Goal: Task Accomplishment & Management: Use online tool/utility

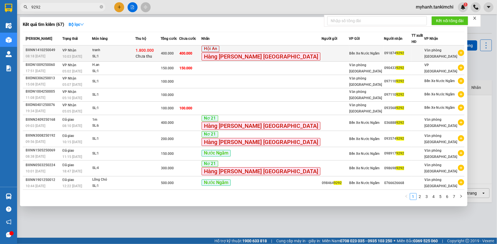
type input "9292"
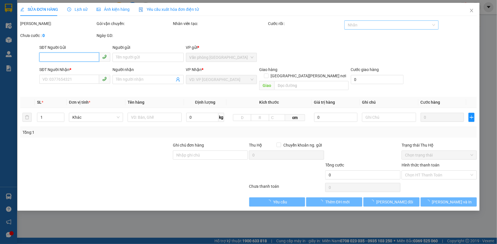
type input "0918749292"
type input "1.800.000"
type input "400.000"
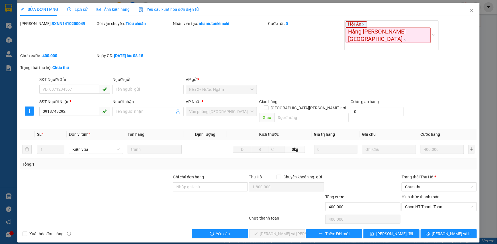
drag, startPoint x: 11, startPoint y: 0, endPoint x: 369, endPoint y: 52, distance: 361.5
click at [369, 65] on div "Trạng thái thu hộ: Chưa thu" at bounding box center [248, 71] width 457 height 12
click at [20, 9] on icon "edit" at bounding box center [22, 9] width 4 height 4
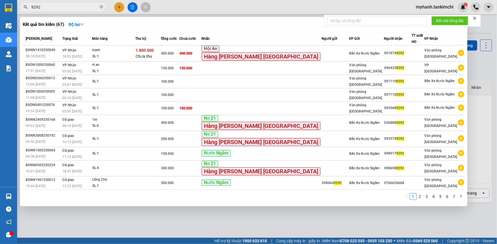
drag, startPoint x: 102, startPoint y: 7, endPoint x: 87, endPoint y: 7, distance: 15.4
click at [102, 7] on icon "close-circle" at bounding box center [101, 6] width 3 height 3
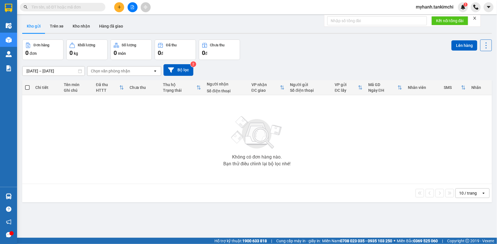
click at [85, 7] on input "text" at bounding box center [64, 7] width 67 height 6
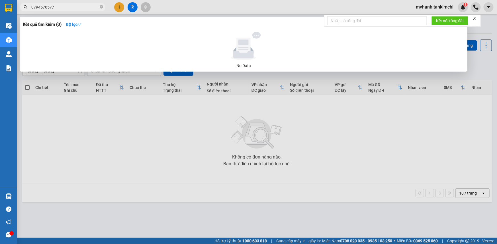
click at [63, 5] on input "0794576577" at bounding box center [64, 7] width 67 height 6
click at [49, 6] on input "0794576577" at bounding box center [64, 7] width 67 height 6
click at [81, 6] on input "0794576777" at bounding box center [64, 7] width 67 height 6
type input "0794576777"
drag, startPoint x: 101, startPoint y: 7, endPoint x: 95, endPoint y: 8, distance: 6.3
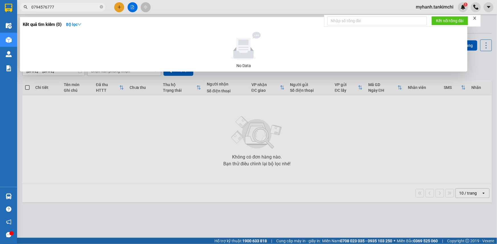
click at [101, 7] on icon "close-circle" at bounding box center [101, 6] width 3 height 3
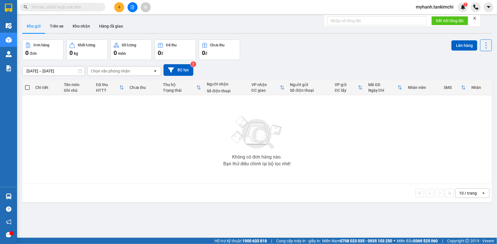
click at [93, 8] on input "text" at bounding box center [64, 7] width 67 height 6
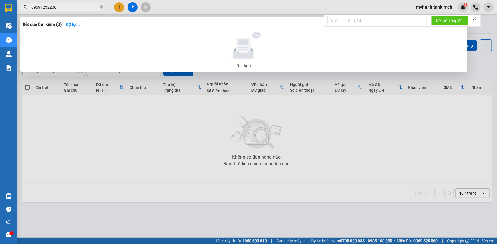
click at [51, 7] on input "09891232238" at bounding box center [64, 7] width 67 height 6
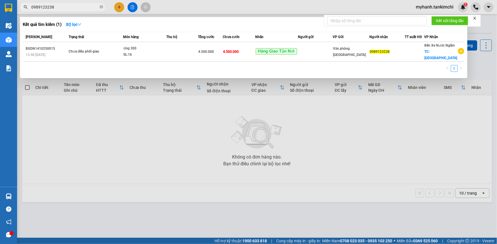
type input "0989123238"
click at [487, 5] on div at bounding box center [248, 122] width 497 height 244
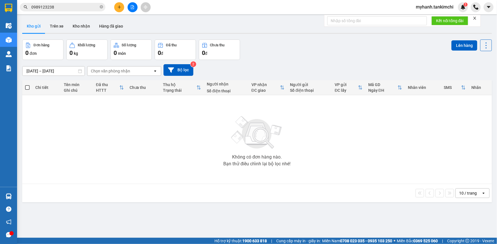
click at [487, 5] on icon "caret-down" at bounding box center [488, 7] width 5 height 5
click at [387, 57] on div "Đơn hàng 0 đơn Khối lượng 0 kg Số lượng 0 món Đã thu 0 đ Chưa thu 0 đ Lên hàng" at bounding box center [256, 50] width 469 height 20
click at [363, 58] on div "Đơn hàng 0 đơn Khối lượng 0 kg Số lượng 0 món Đã thu 0 đ Chưa thu 0 đ Lên hàng" at bounding box center [256, 50] width 469 height 20
click at [487, 5] on icon "caret-down" at bounding box center [488, 7] width 5 height 5
click at [489, 7] on icon "caret-down" at bounding box center [487, 7] width 3 height 2
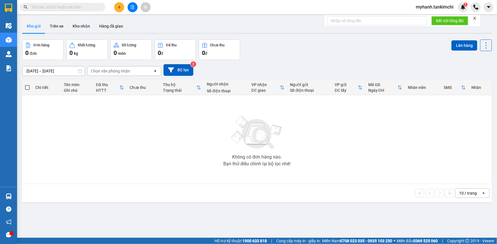
click at [60, 7] on input "text" at bounding box center [64, 7] width 67 height 6
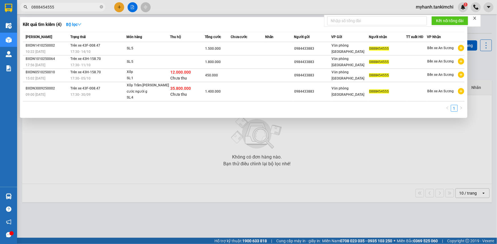
type input "0888454555"
click at [120, 7] on div at bounding box center [248, 122] width 497 height 244
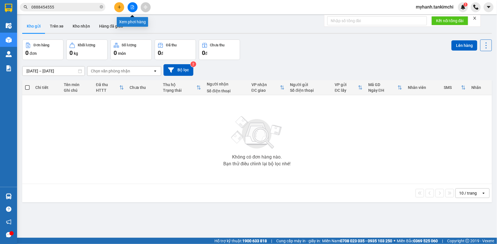
click at [132, 6] on icon "file-add" at bounding box center [132, 7] width 3 height 4
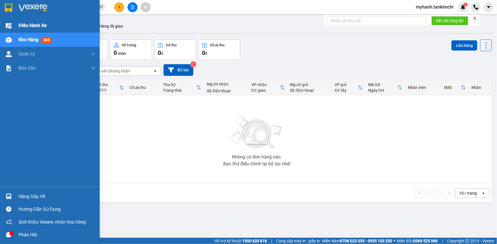
click at [8, 26] on img at bounding box center [9, 26] width 6 height 6
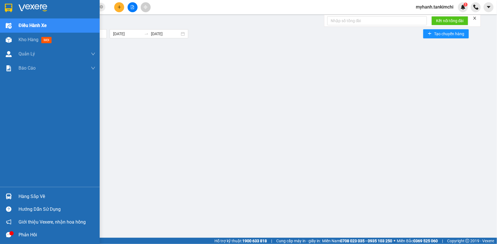
click at [48, 215] on div "Hướng dẫn sử dụng" at bounding box center [50, 209] width 100 height 13
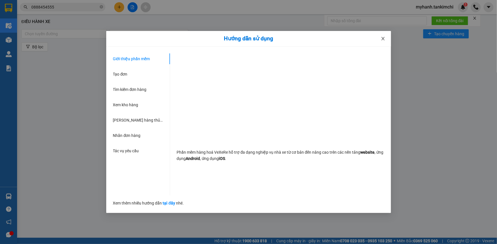
click at [381, 40] on icon "close" at bounding box center [383, 38] width 5 height 5
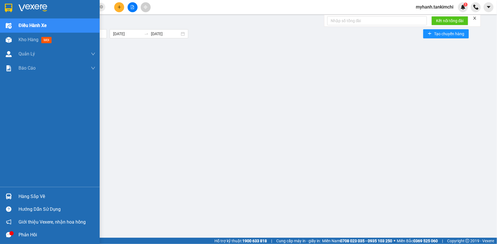
click at [6, 233] on icon "message" at bounding box center [8, 235] width 5 height 5
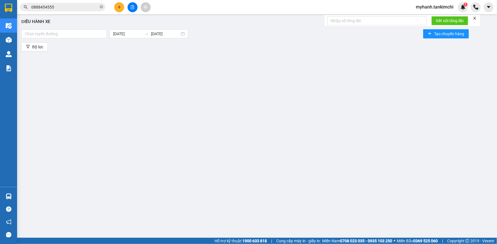
click at [319, 81] on div "Điều hành xe Chọn tuyến đường 15/10/2025 15/10/2025 Tạo chuyến hàng Bộ lọc" at bounding box center [257, 123] width 474 height 213
click at [489, 8] on icon "caret-down" at bounding box center [488, 7] width 5 height 5
click at [460, 22] on div "Trợ giúp" at bounding box center [466, 21] width 15 height 6
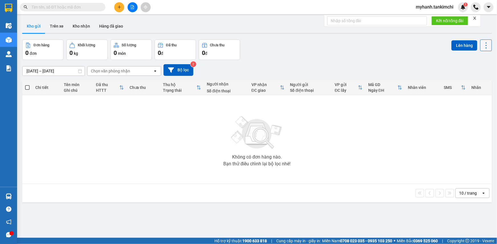
click at [482, 45] on icon at bounding box center [486, 46] width 8 height 8
click at [385, 58] on div "Đơn hàng 0 đơn Khối lượng 0 kg Số lượng 0 món Đã thu 0 đ Chưa thu 0 đ Lên hàng" at bounding box center [256, 50] width 469 height 20
drag, startPoint x: 443, startPoint y: 9, endPoint x: 476, endPoint y: 7, distance: 32.5
click at [476, 7] on img at bounding box center [475, 7] width 5 height 5
drag, startPoint x: 490, startPoint y: 0, endPoint x: 361, endPoint y: 174, distance: 217.1
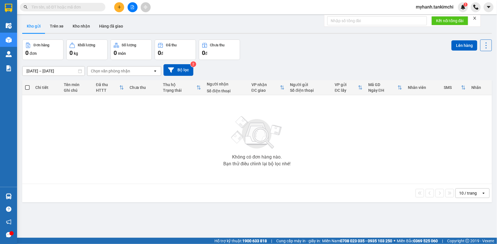
click at [361, 174] on div "Không có đơn hàng nào. Bạn thử điều chỉnh lại bộ lọc nhé!" at bounding box center [257, 139] width 464 height 85
drag, startPoint x: 445, startPoint y: 10, endPoint x: 475, endPoint y: 162, distance: 155.3
click at [475, 162] on div "Không có đơn hàng nào. Bạn thử điều chỉnh lại bộ lọc nhé!" at bounding box center [257, 139] width 464 height 85
click at [434, 7] on span "myhanh.tankimchi" at bounding box center [434, 6] width 47 height 7
click at [428, 19] on span "Đăng xuất" at bounding box center [437, 18] width 35 height 6
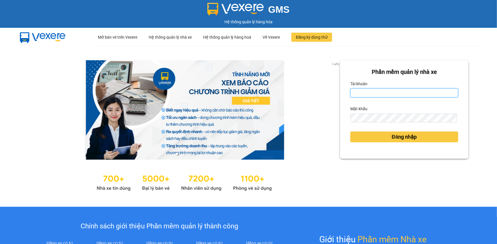
click at [381, 93] on input "Tài khoản" at bounding box center [404, 93] width 108 height 9
type input "huyenhoa.tankimchi"
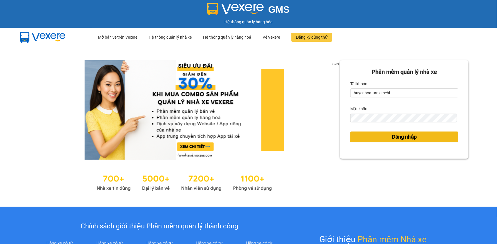
click at [412, 137] on span "Đăng nhập" at bounding box center [404, 137] width 25 height 8
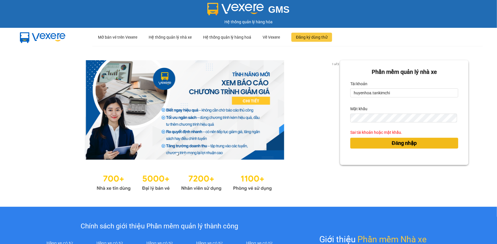
click at [400, 142] on span "Đăng nhập" at bounding box center [404, 143] width 25 height 8
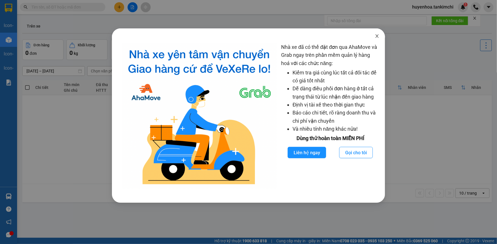
click at [376, 37] on icon "close" at bounding box center [377, 36] width 5 height 5
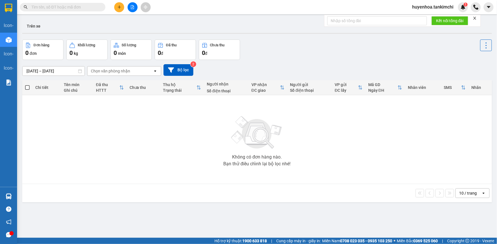
click at [428, 7] on span "huyenhoa.tankimchi" at bounding box center [432, 6] width 50 height 7
click at [379, 42] on div "Đơn hàng 0 đơn Khối lượng 0 kg Số lượng 0 món Đã thu 0 đ Chưa thu 0 đ" at bounding box center [256, 50] width 469 height 20
click at [39, 5] on input "text" at bounding box center [64, 7] width 67 height 6
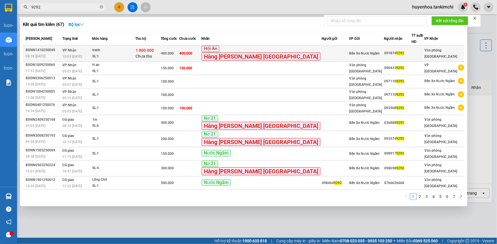
type input "9292"
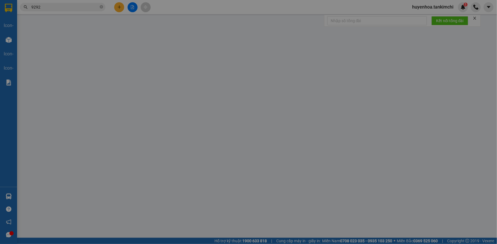
type input "0918749292"
type input "1.800.000"
type input "400.000"
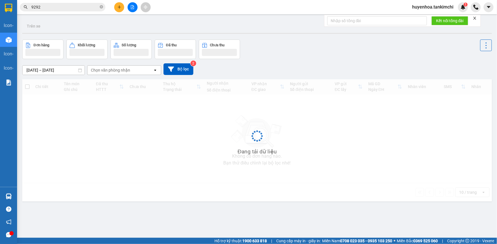
click at [65, 7] on input "9292" at bounding box center [64, 7] width 67 height 6
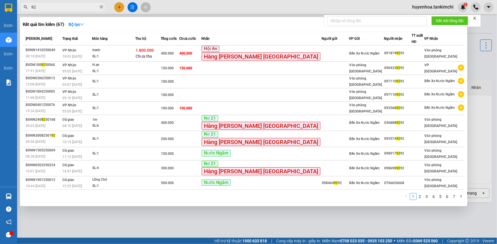
type input "9"
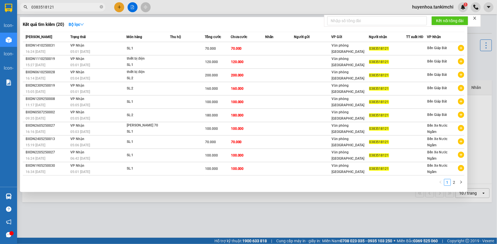
type input "0383518121"
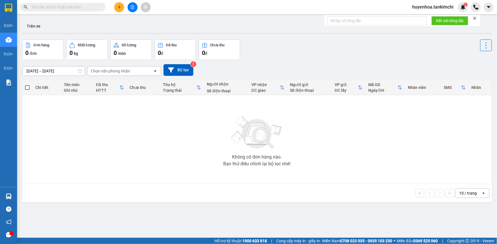
click at [81, 7] on input "text" at bounding box center [64, 7] width 67 height 6
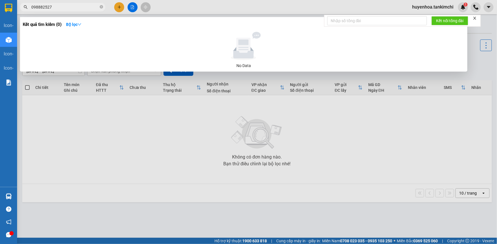
click at [42, 6] on input "098882527" at bounding box center [64, 7] width 67 height 6
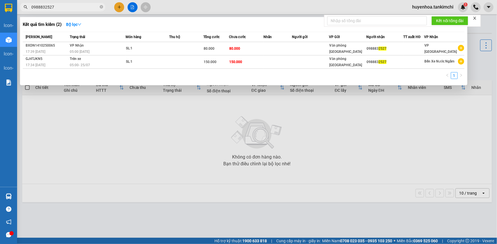
type input "2527"
